Goal: Check status: Check status

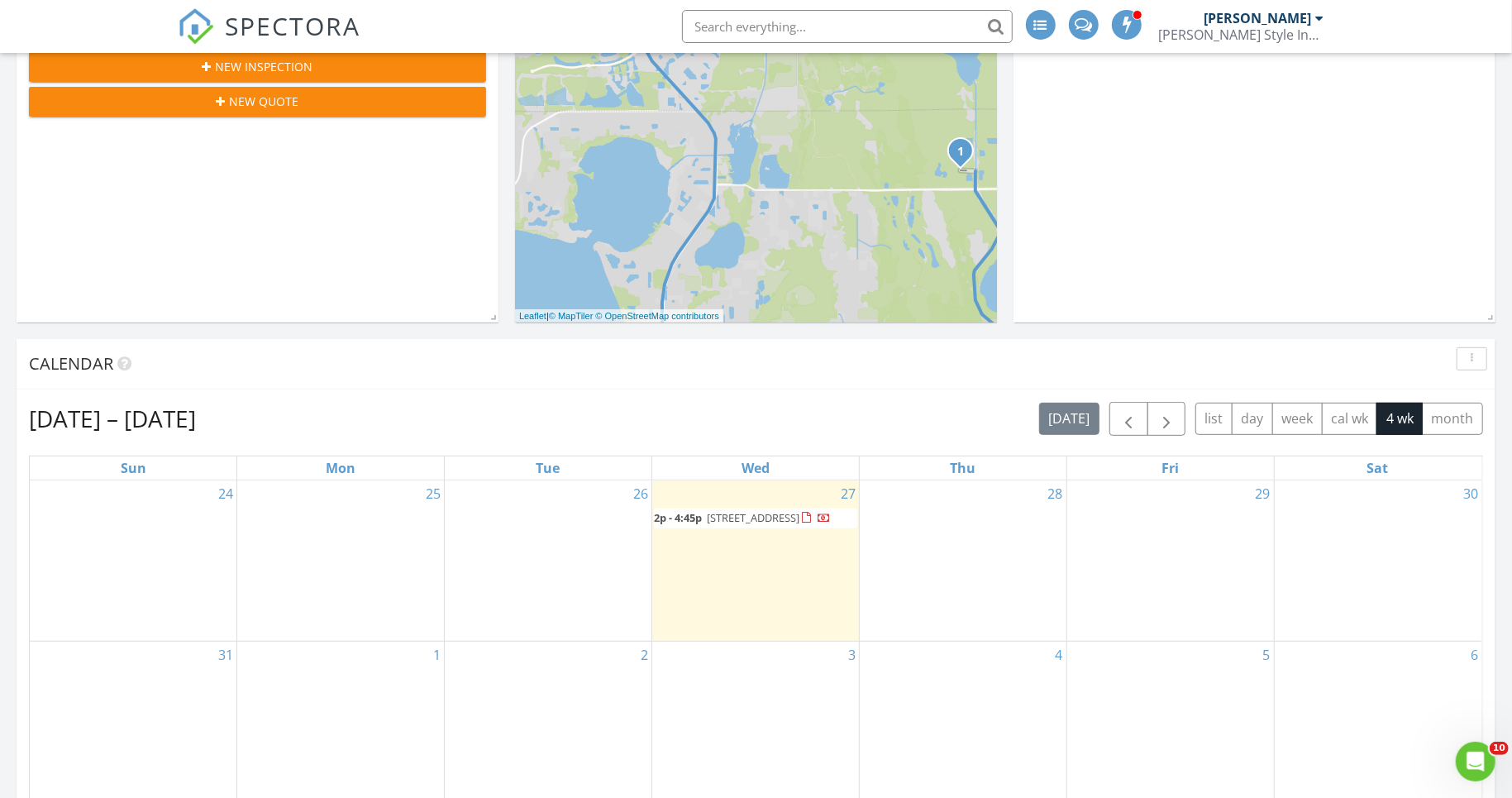
scroll to position [394, 0]
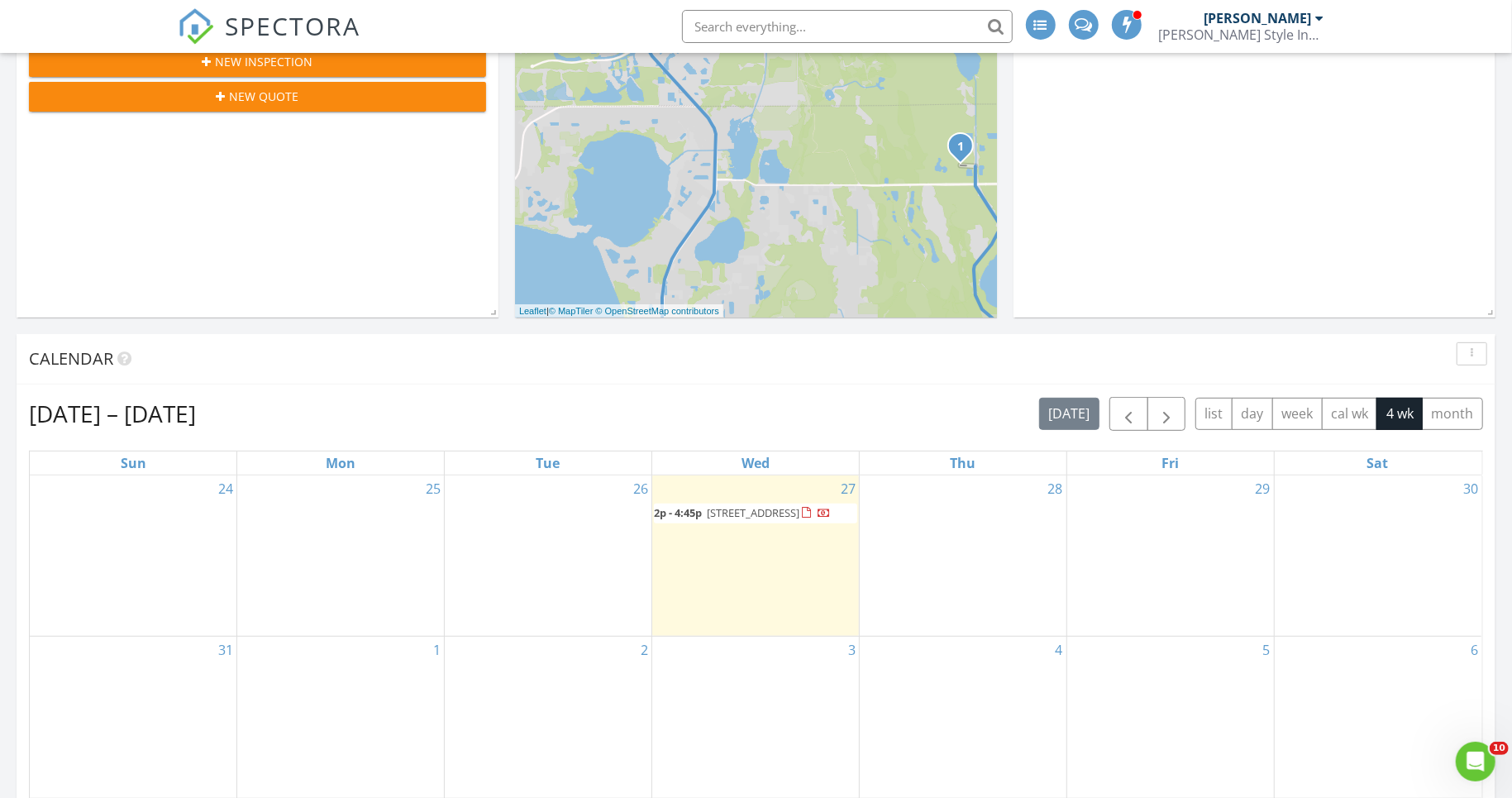
click at [738, 522] on span "2p - 4:45p 3032 Prospect Trl, St. Cloud 34771" at bounding box center [743, 513] width 177 height 16
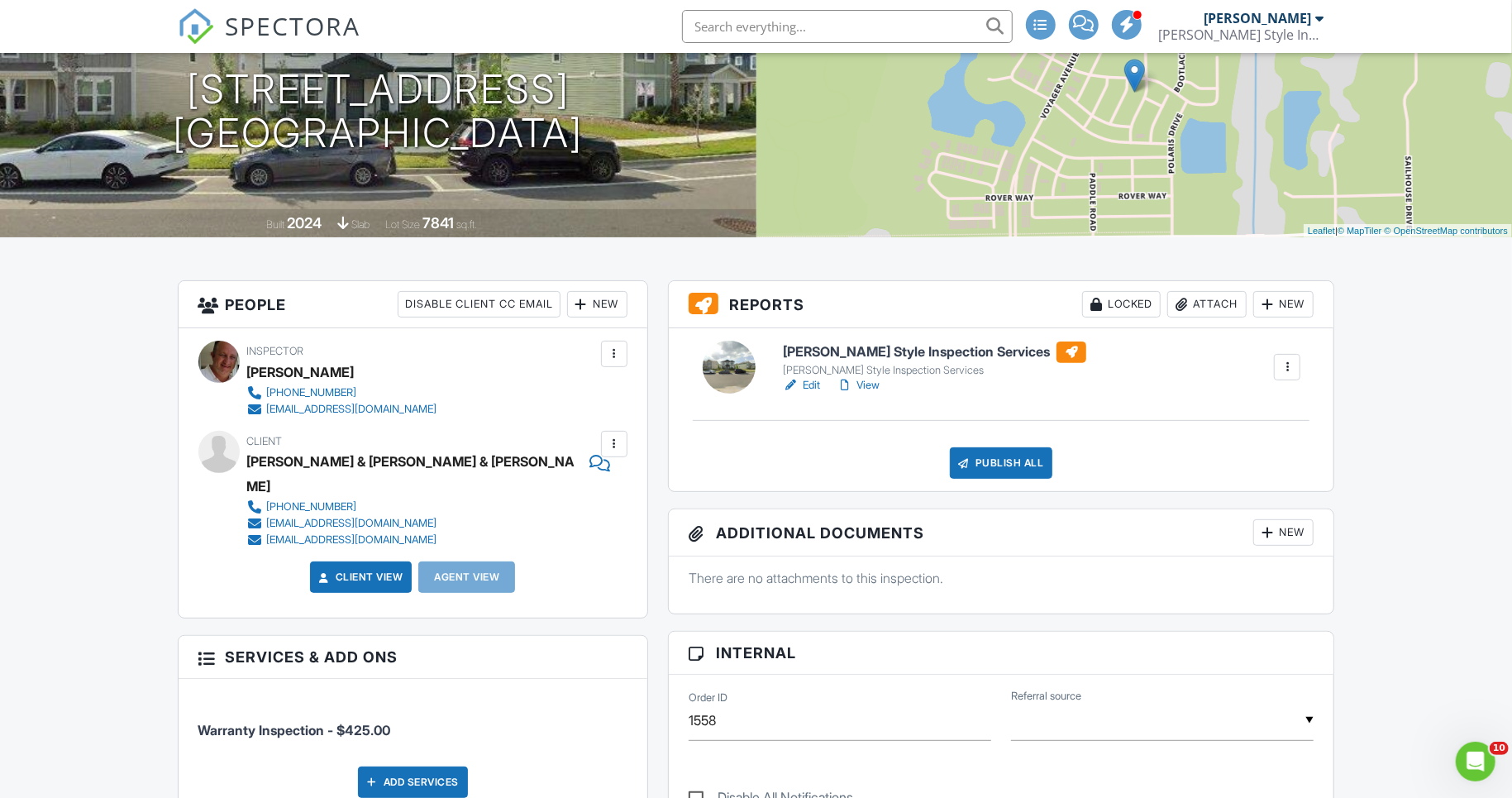
scroll to position [190, 0]
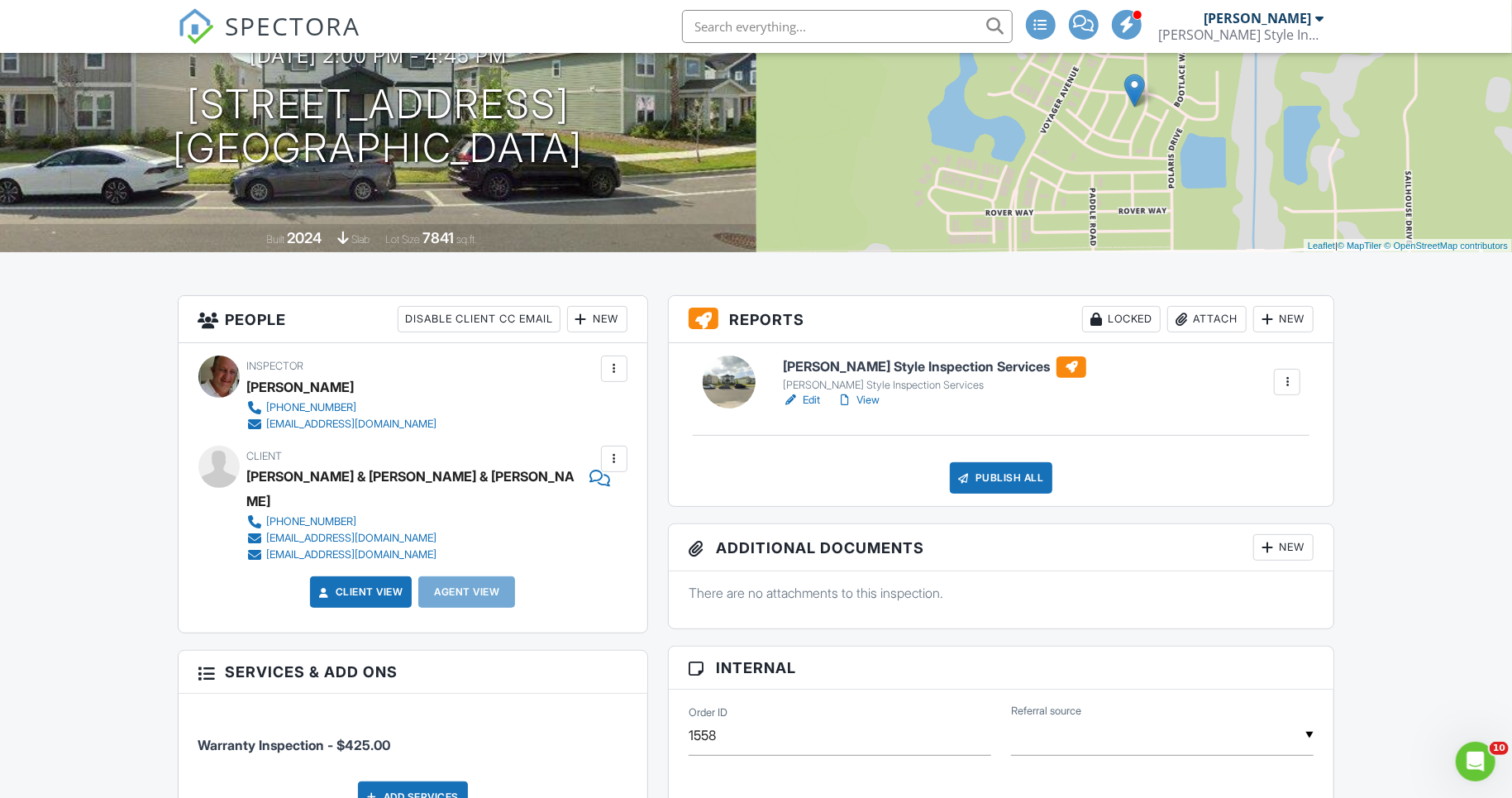
click at [871, 395] on link "View" at bounding box center [858, 400] width 43 height 16
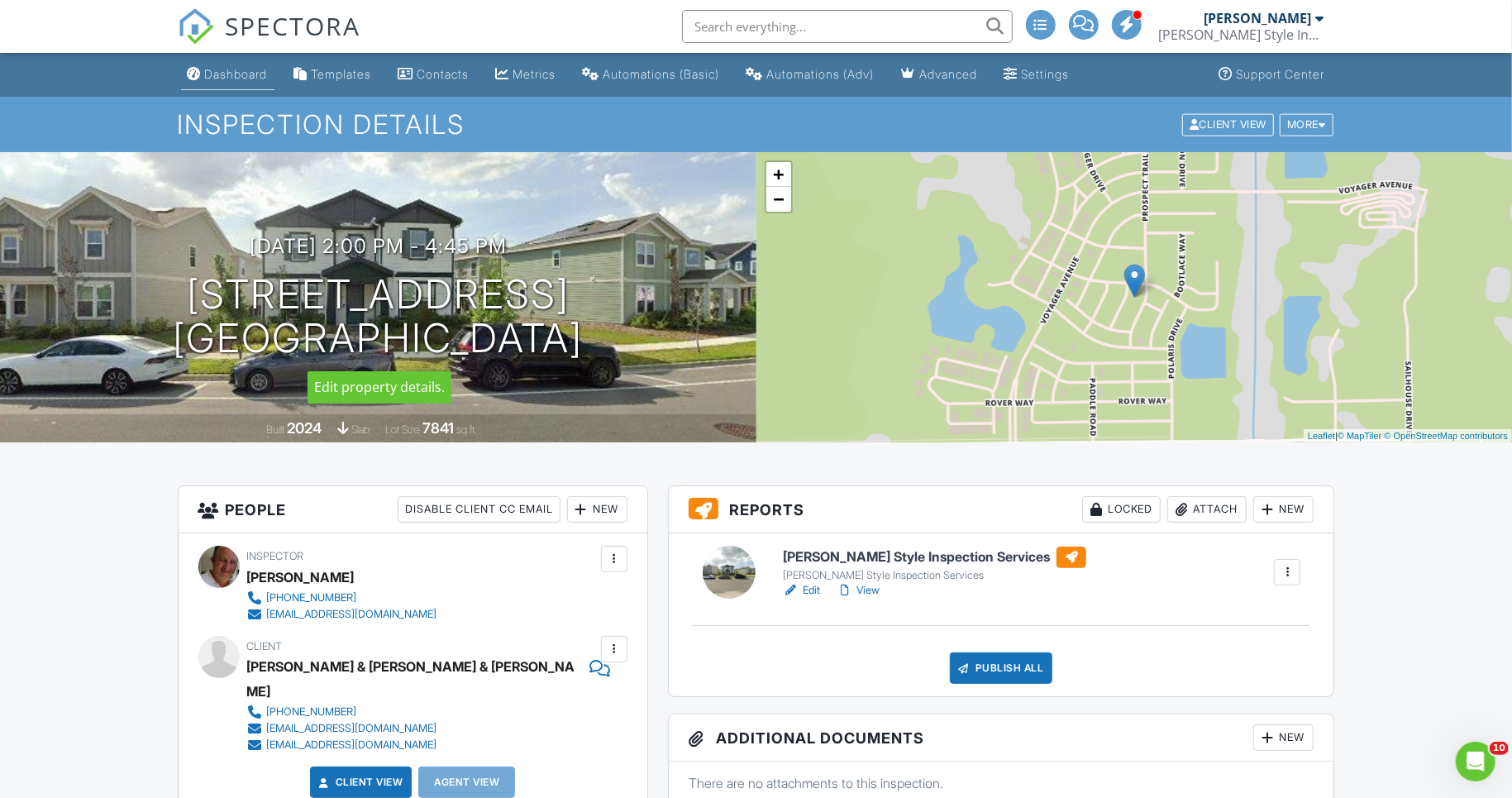
scroll to position [0, 0]
click at [221, 73] on div "Dashboard" at bounding box center [236, 74] width 63 height 14
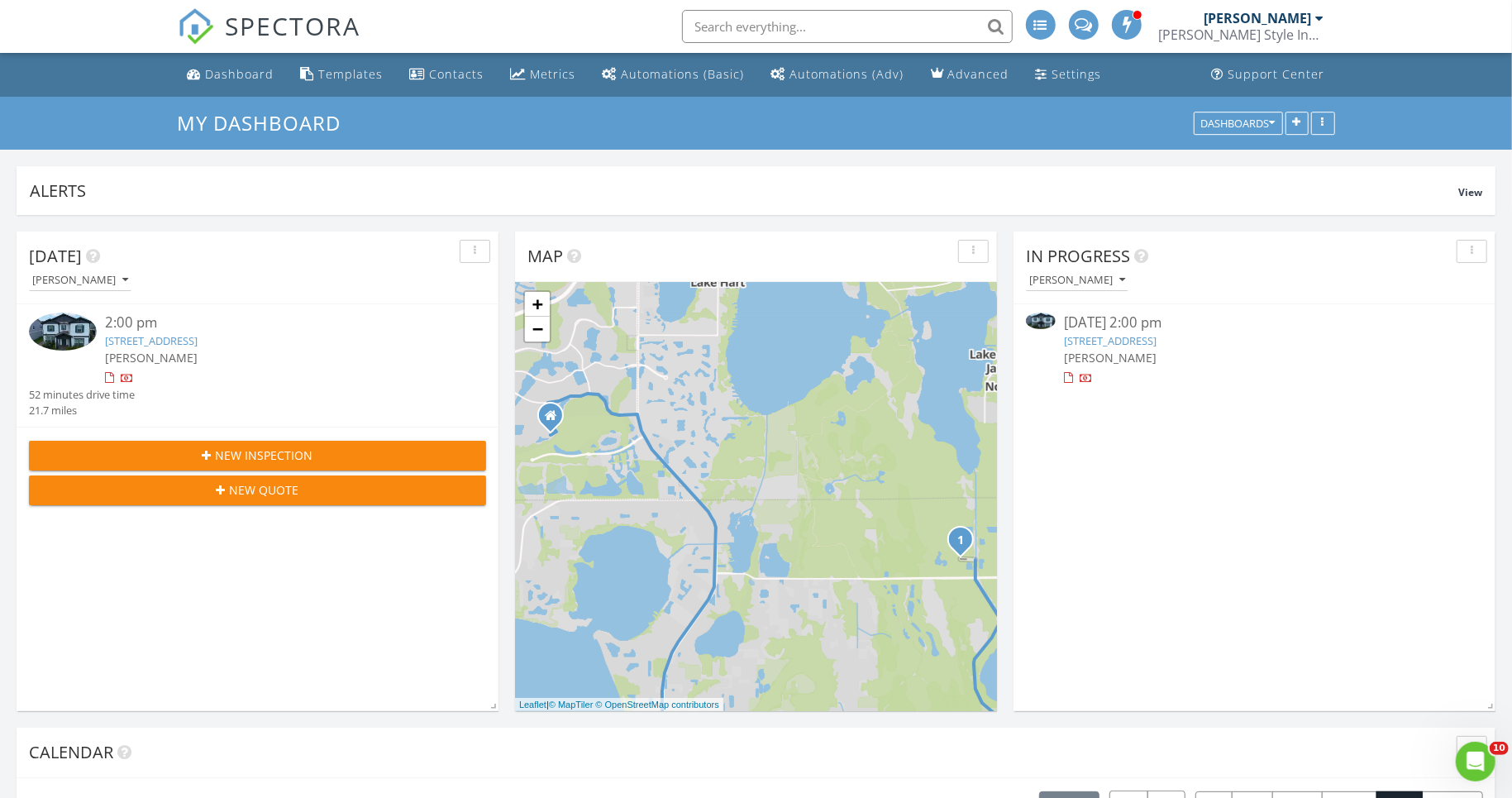
click at [45, 331] on img at bounding box center [63, 331] width 68 height 38
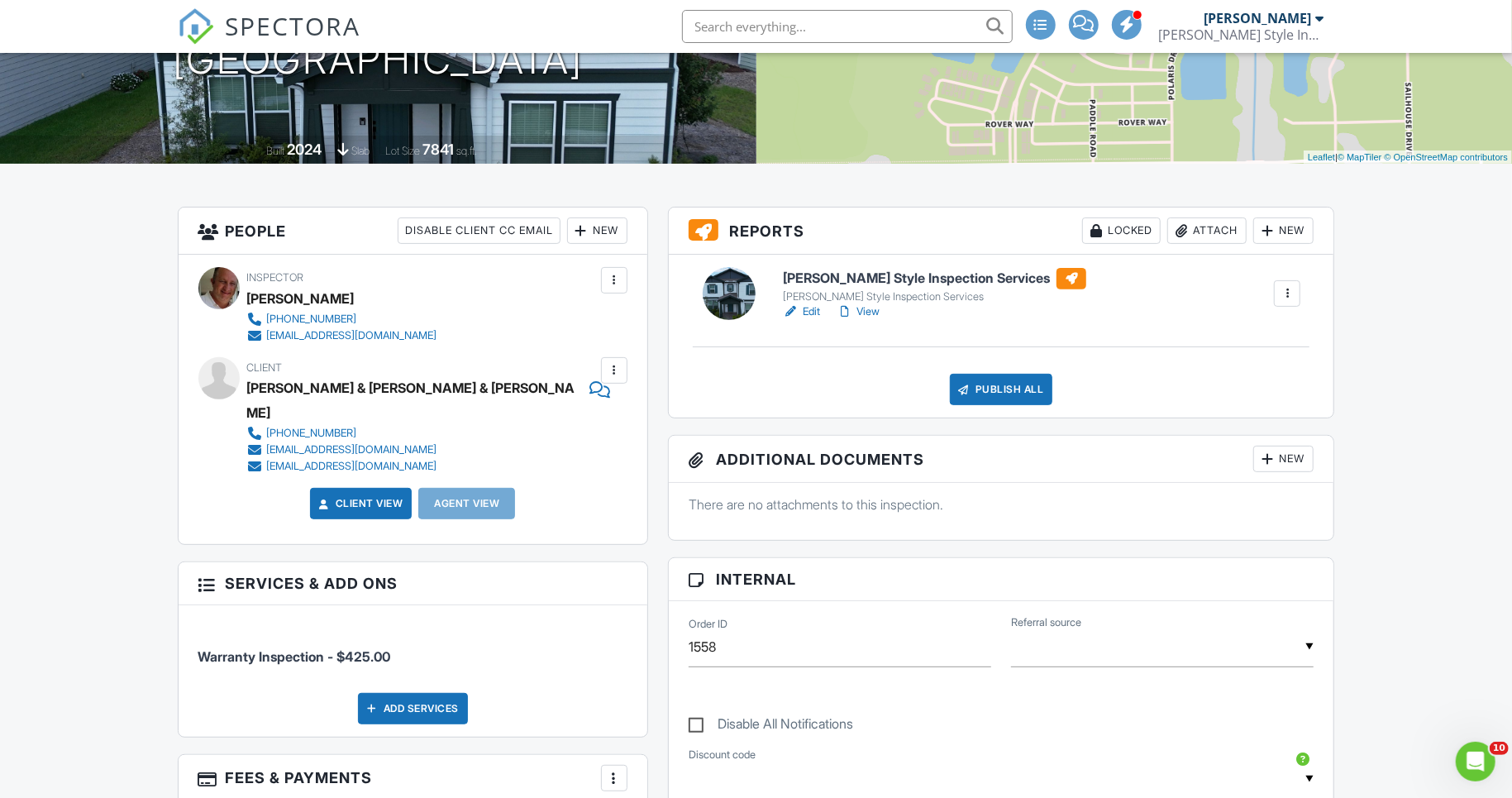
scroll to position [275, 0]
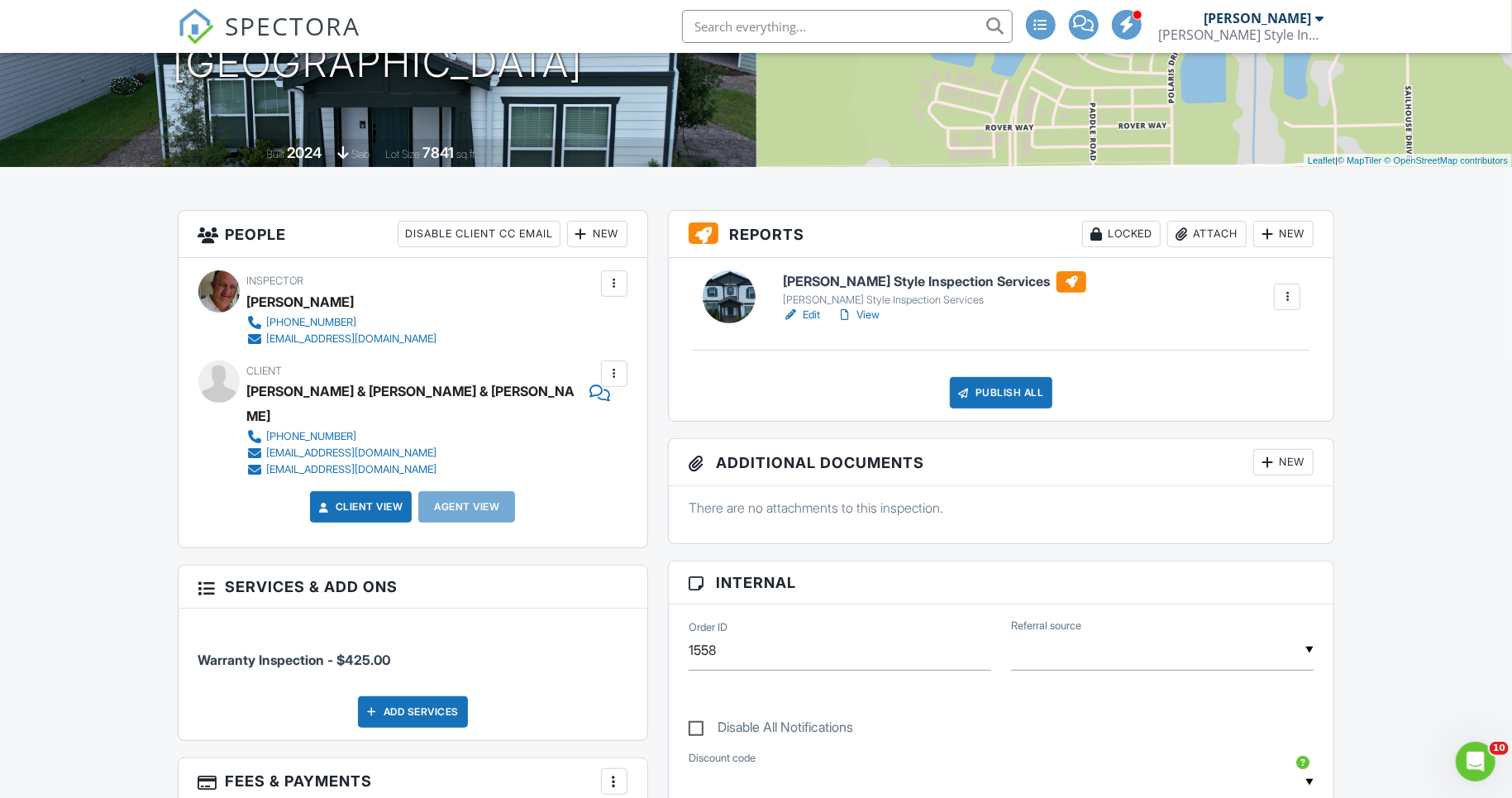
click at [870, 309] on link "View" at bounding box center [858, 315] width 43 height 16
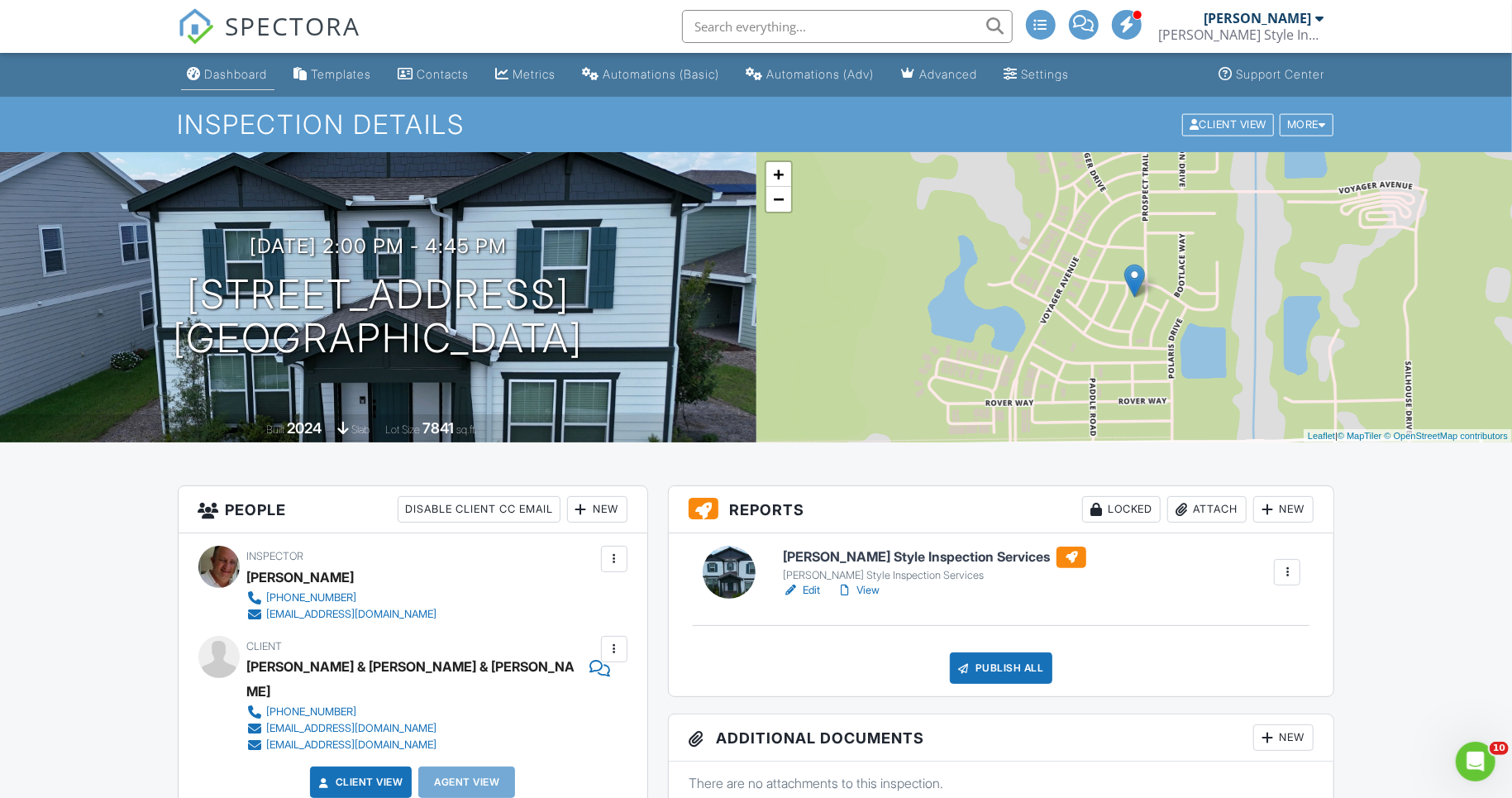
click at [228, 68] on div "Dashboard" at bounding box center [236, 74] width 63 height 14
